Goal: Transaction & Acquisition: Purchase product/service

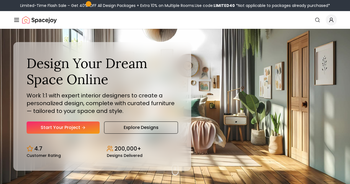
click at [0, 0] on button "How It Works" at bounding box center [0, 0] width 0 height 0
click at [0, 0] on link "Portfolio" at bounding box center [0, 0] width 0 height 0
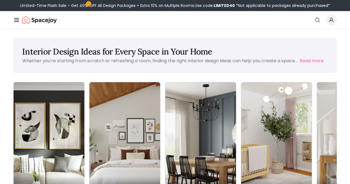
click at [271, 46] on div "Interior Design Ideas for Every Space in Your Home Whether you're starting from…" at bounding box center [174, 55] width 323 height 35
click at [308, 61] on button "Read more" at bounding box center [312, 61] width 24 height 7
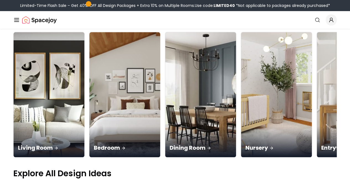
scroll to position [111, 0]
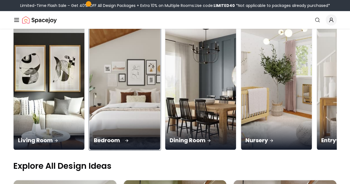
click at [88, 72] on img at bounding box center [125, 87] width 74 height 131
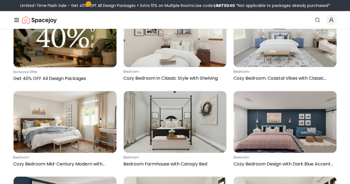
scroll to position [166, 0]
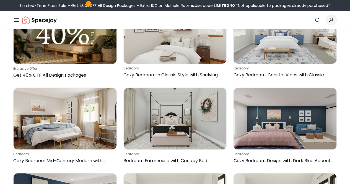
click at [0, 0] on link "Pricing" at bounding box center [0, 0] width 0 height 0
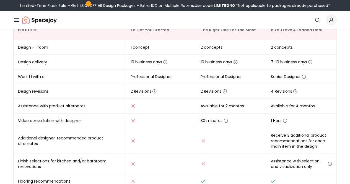
scroll to position [83, 0]
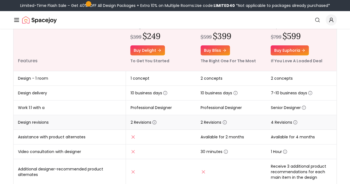
click at [154, 121] on icon "button" at bounding box center [154, 122] width 4 height 4
click at [166, 93] on icon "button" at bounding box center [165, 93] width 4 height 4
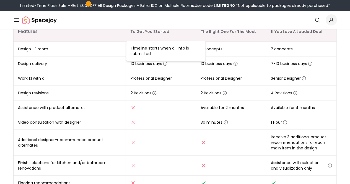
scroll to position [138, 0]
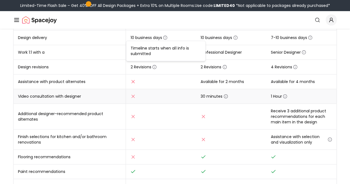
click at [224, 96] on icon "button" at bounding box center [225, 96] width 4 height 4
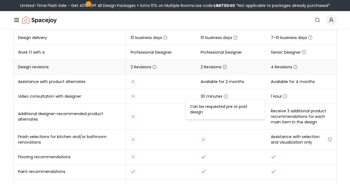
click at [224, 67] on icon "button" at bounding box center [224, 67] width 4 height 4
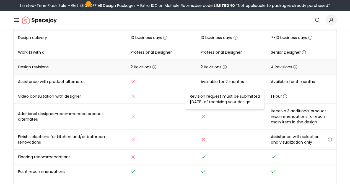
scroll to position [111, 0]
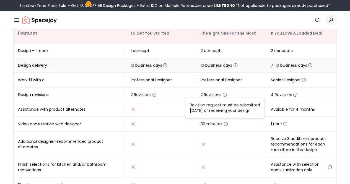
click at [165, 66] on icon "button" at bounding box center [165, 65] width 4 height 4
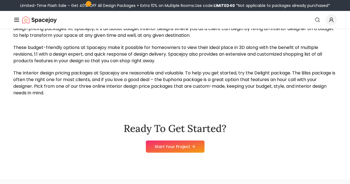
scroll to position [553, 0]
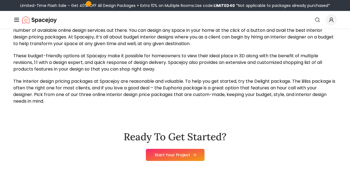
click at [192, 153] on icon at bounding box center [194, 155] width 4 height 4
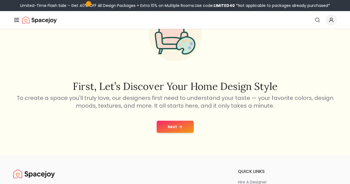
scroll to position [83, 0]
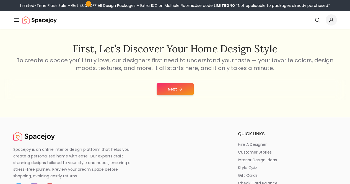
click at [166, 91] on button "Next" at bounding box center [175, 89] width 37 height 12
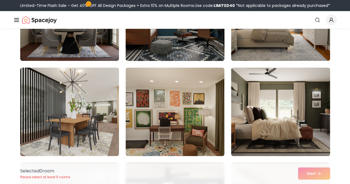
scroll to position [111, 0]
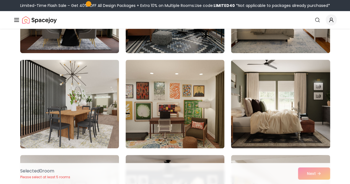
click at [305, 123] on img at bounding box center [280, 104] width 104 height 93
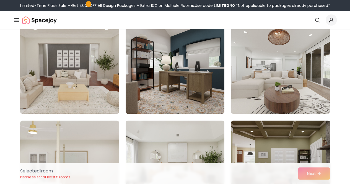
scroll to position [387, 0]
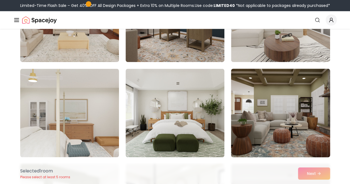
click at [290, 129] on img at bounding box center [280, 112] width 104 height 93
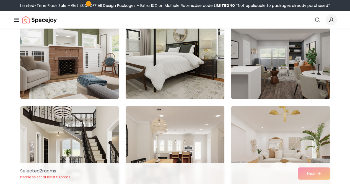
scroll to position [581, 0]
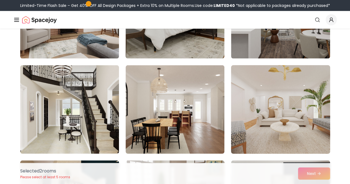
click at [317, 131] on img at bounding box center [280, 109] width 104 height 93
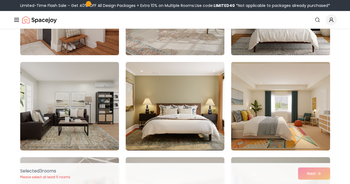
scroll to position [691, 0]
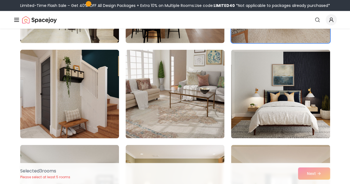
click at [69, 103] on img at bounding box center [70, 94] width 104 height 93
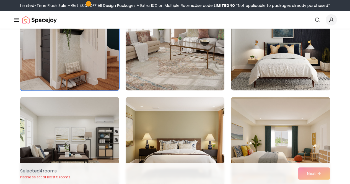
scroll to position [802, 0]
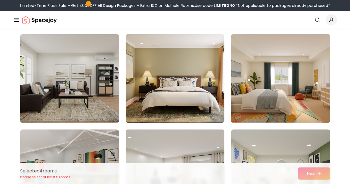
click at [267, 106] on img at bounding box center [280, 78] width 104 height 93
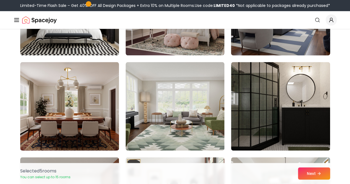
scroll to position [1355, 0]
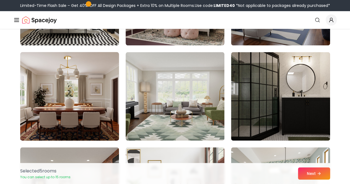
click at [98, 102] on img at bounding box center [70, 96] width 104 height 93
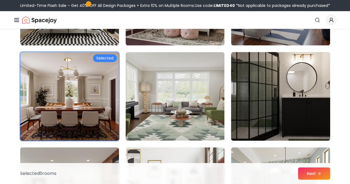
click at [278, 110] on img at bounding box center [280, 96] width 104 height 93
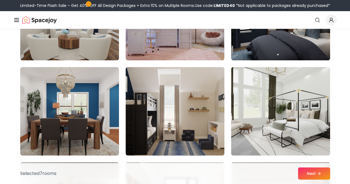
scroll to position [2296, 0]
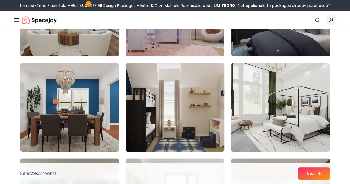
click at [186, 109] on img at bounding box center [175, 107] width 104 height 93
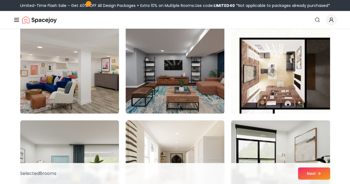
scroll to position [2877, 0]
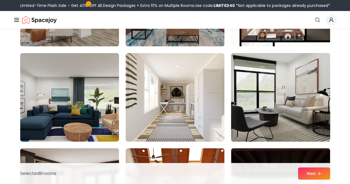
click at [251, 100] on img at bounding box center [280, 97] width 104 height 93
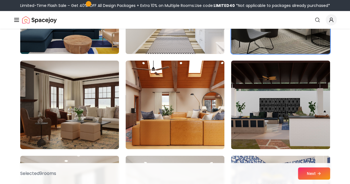
scroll to position [2987, 0]
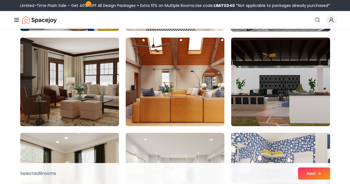
click at [95, 97] on img at bounding box center [70, 81] width 104 height 93
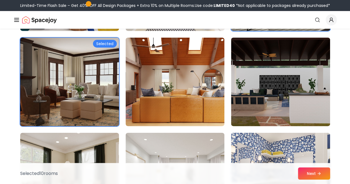
scroll to position [3070, 0]
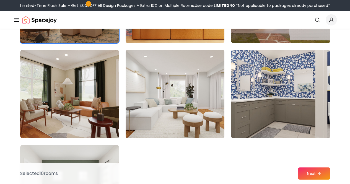
click at [95, 97] on img at bounding box center [69, 94] width 99 height 89
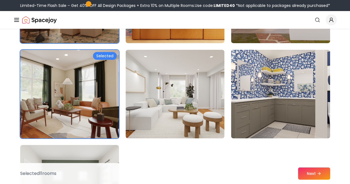
scroll to position [2987, 0]
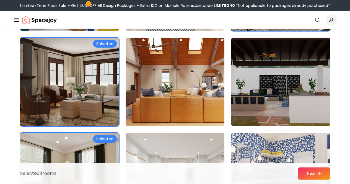
click at [95, 97] on img at bounding box center [70, 81] width 104 height 93
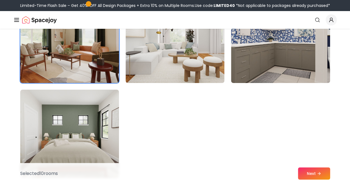
scroll to position [3181, 0]
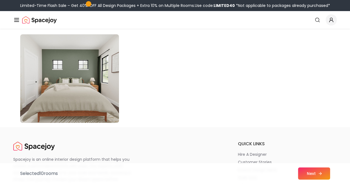
click at [307, 172] on button "Next" at bounding box center [314, 173] width 32 height 12
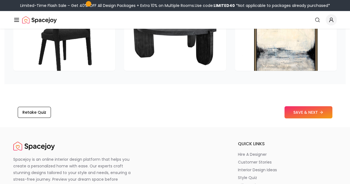
scroll to position [885, 0]
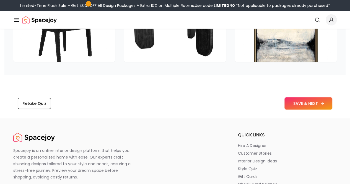
click at [316, 103] on button "SAVE & NEXT" at bounding box center [308, 103] width 48 height 12
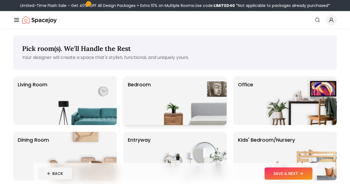
click at [156, 87] on img at bounding box center [191, 100] width 71 height 49
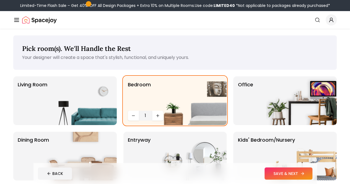
click at [308, 173] on button "SAVE & NEXT" at bounding box center [288, 173] width 48 height 12
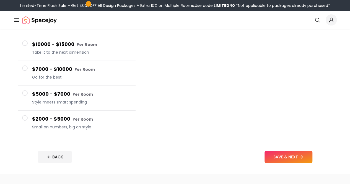
scroll to position [111, 0]
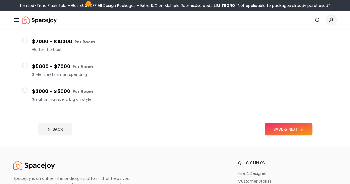
click at [28, 83] on button "$2000 - $5000 Per Room Small on numbers, big on style" at bounding box center [77, 95] width 118 height 25
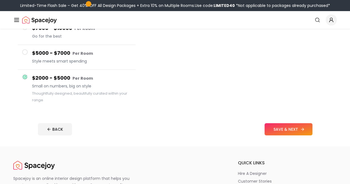
click at [298, 128] on button "SAVE & NEXT" at bounding box center [288, 129] width 48 height 12
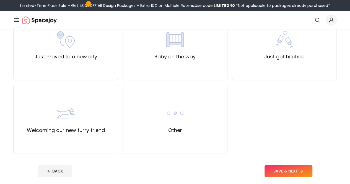
scroll to position [221, 0]
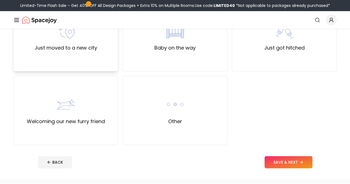
click at [93, 40] on div "Just moved to a new city" at bounding box center [66, 37] width 63 height 30
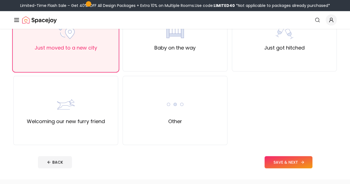
click at [305, 162] on button "SAVE & NEXT" at bounding box center [288, 162] width 48 height 12
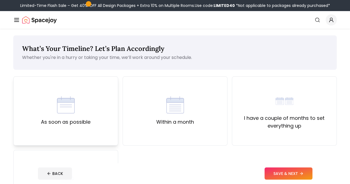
click at [75, 101] on div "As soon as possible" at bounding box center [66, 111] width 50 height 30
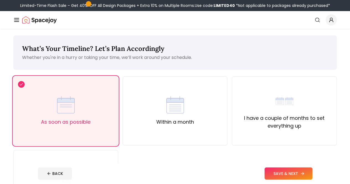
click at [297, 169] on button "SAVE & NEXT" at bounding box center [288, 173] width 48 height 12
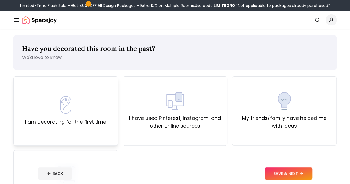
click at [32, 88] on div "I am decorating for the first time" at bounding box center [65, 110] width 105 height 69
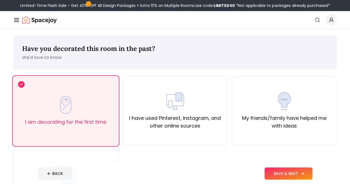
click at [300, 171] on button "SAVE & NEXT" at bounding box center [288, 173] width 48 height 12
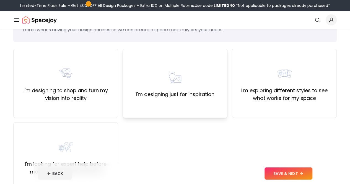
scroll to position [55, 0]
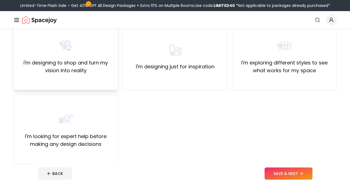
click at [81, 58] on div "I'm designing to shop and turn my vision into reality" at bounding box center [65, 56] width 95 height 38
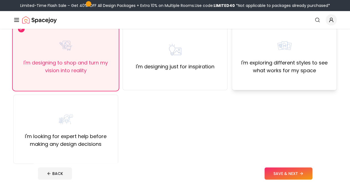
click at [296, 77] on div "I'm exploring different styles to see what works for my space" at bounding box center [284, 55] width 105 height 69
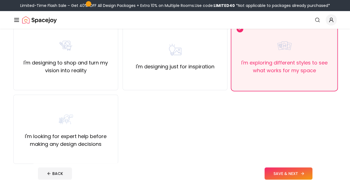
click at [305, 176] on button "SAVE & NEXT" at bounding box center [288, 173] width 48 height 12
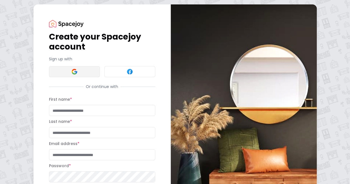
click at [66, 66] on button at bounding box center [74, 71] width 51 height 11
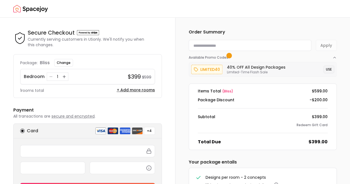
click at [330, 71] on button "USE" at bounding box center [328, 70] width 11 height 8
